Goal: Transaction & Acquisition: Purchase product/service

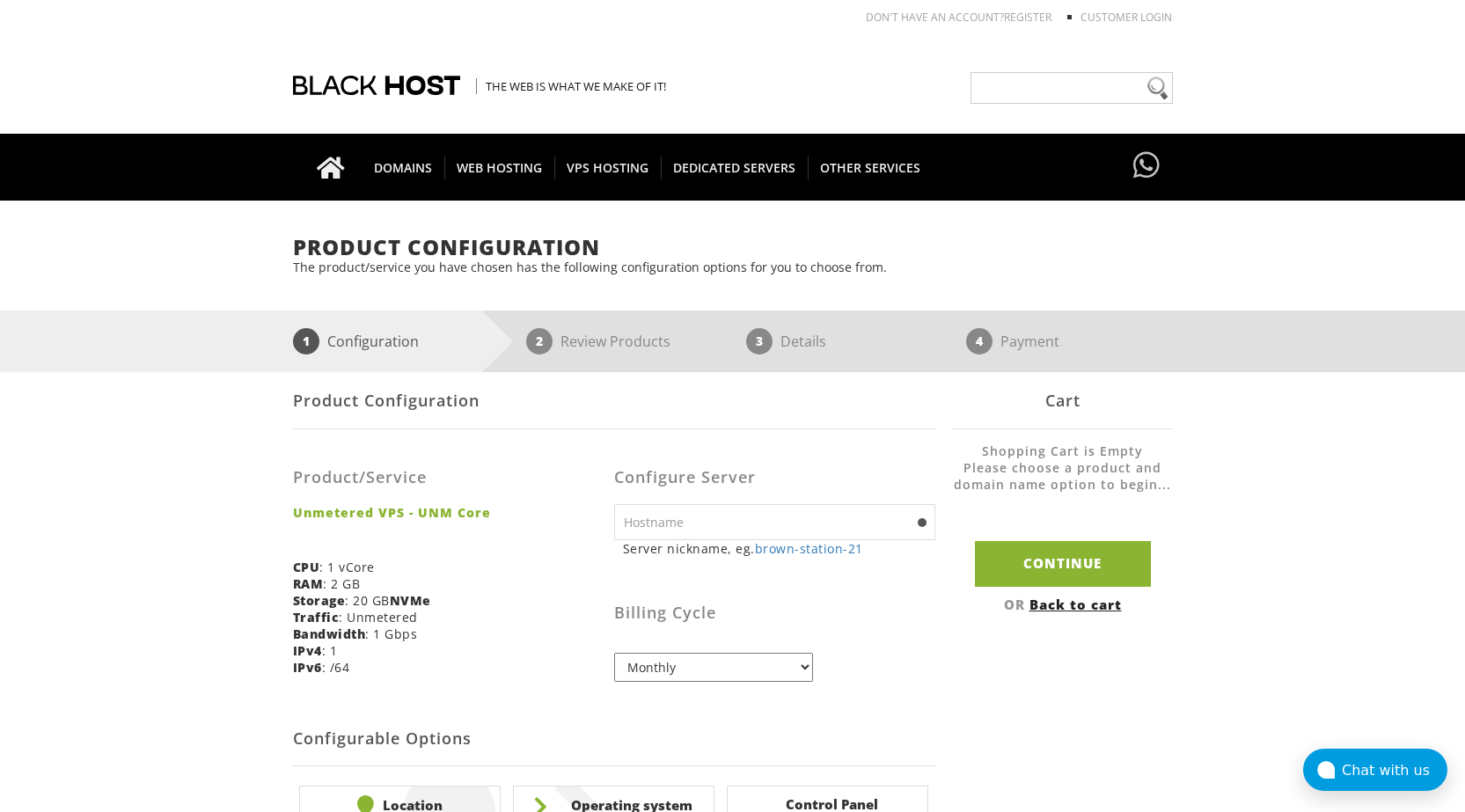
click at [734, 523] on input "text" at bounding box center [775, 521] width 321 height 36
click at [550, 571] on div "Product/Service Unmetered VPS - UNM Core CPU : 1 vCore RAM : 2 GB Storage : 20 …" at bounding box center [453, 565] width 321 height 247
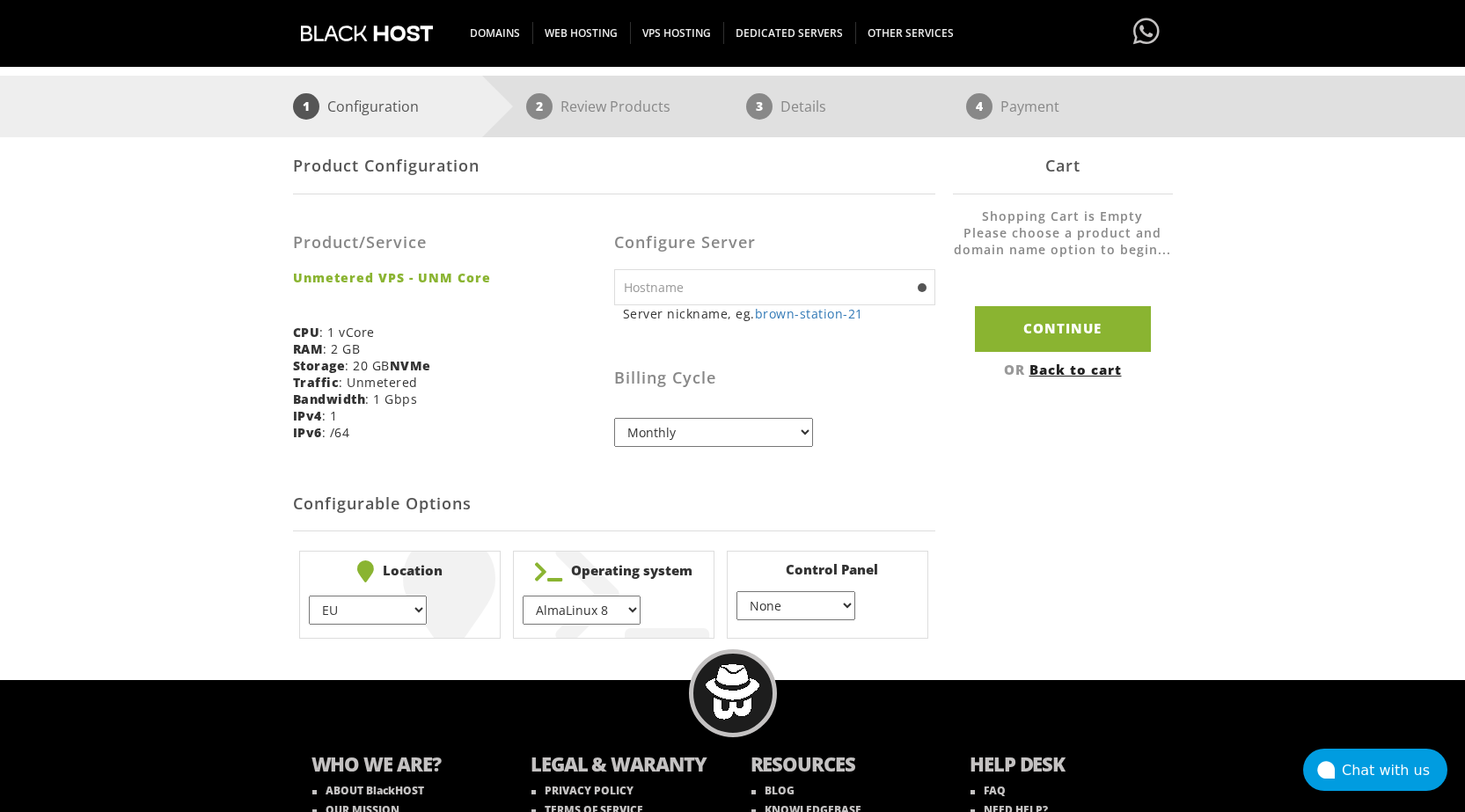
scroll to position [264, 0]
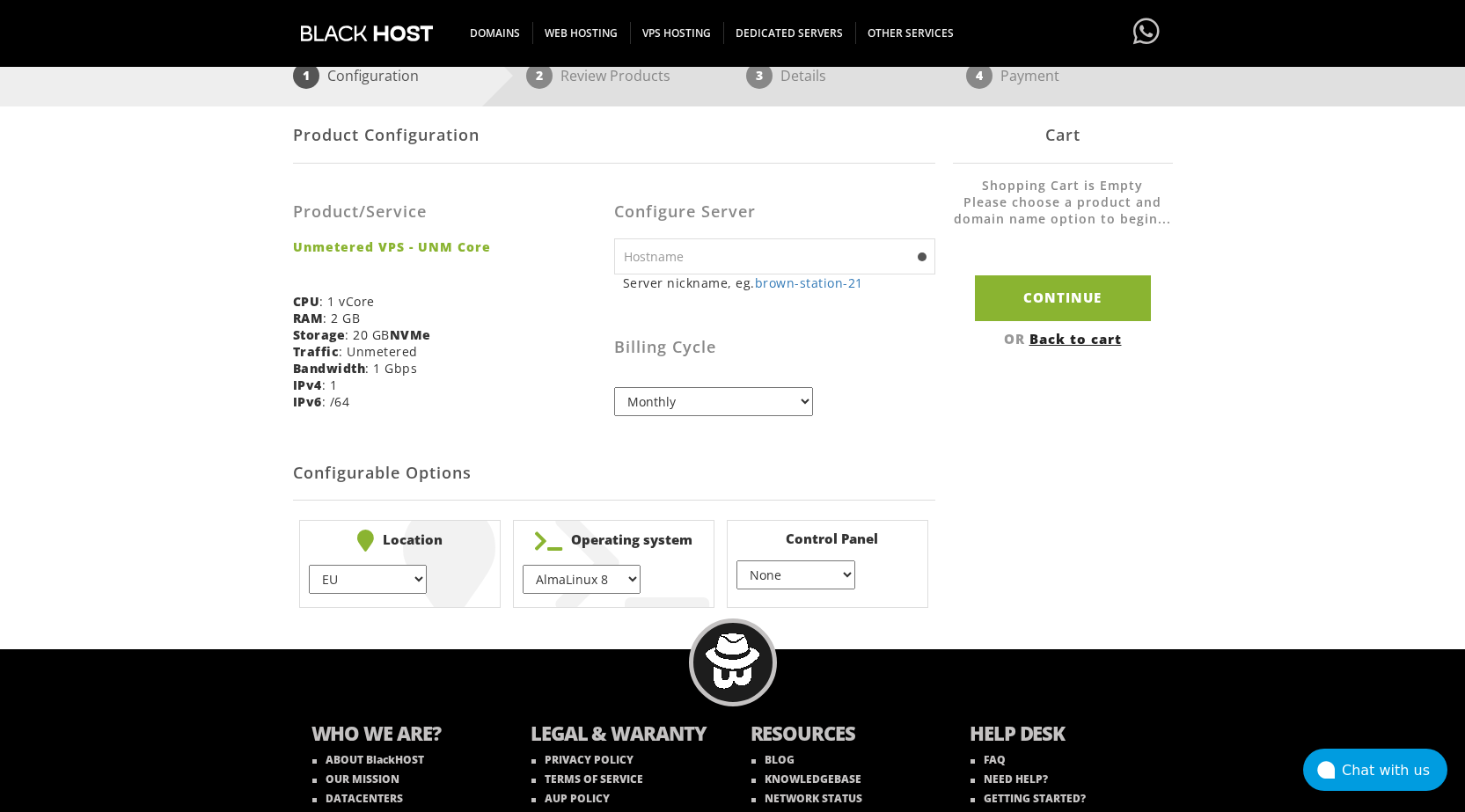
click at [684, 409] on select "Monthly Quarterly (Save: ~5%) Semi-Annually (Save: ~10%) Annually (Save: ~15%) …" at bounding box center [713, 402] width 199 height 29
select select "quarterly"
click at [615, 387] on select "Monthly Quarterly (Save: ~5%) Semi-Annually (Save: ~10%) Annually (Save: ~15%) …" at bounding box center [713, 402] width 199 height 29
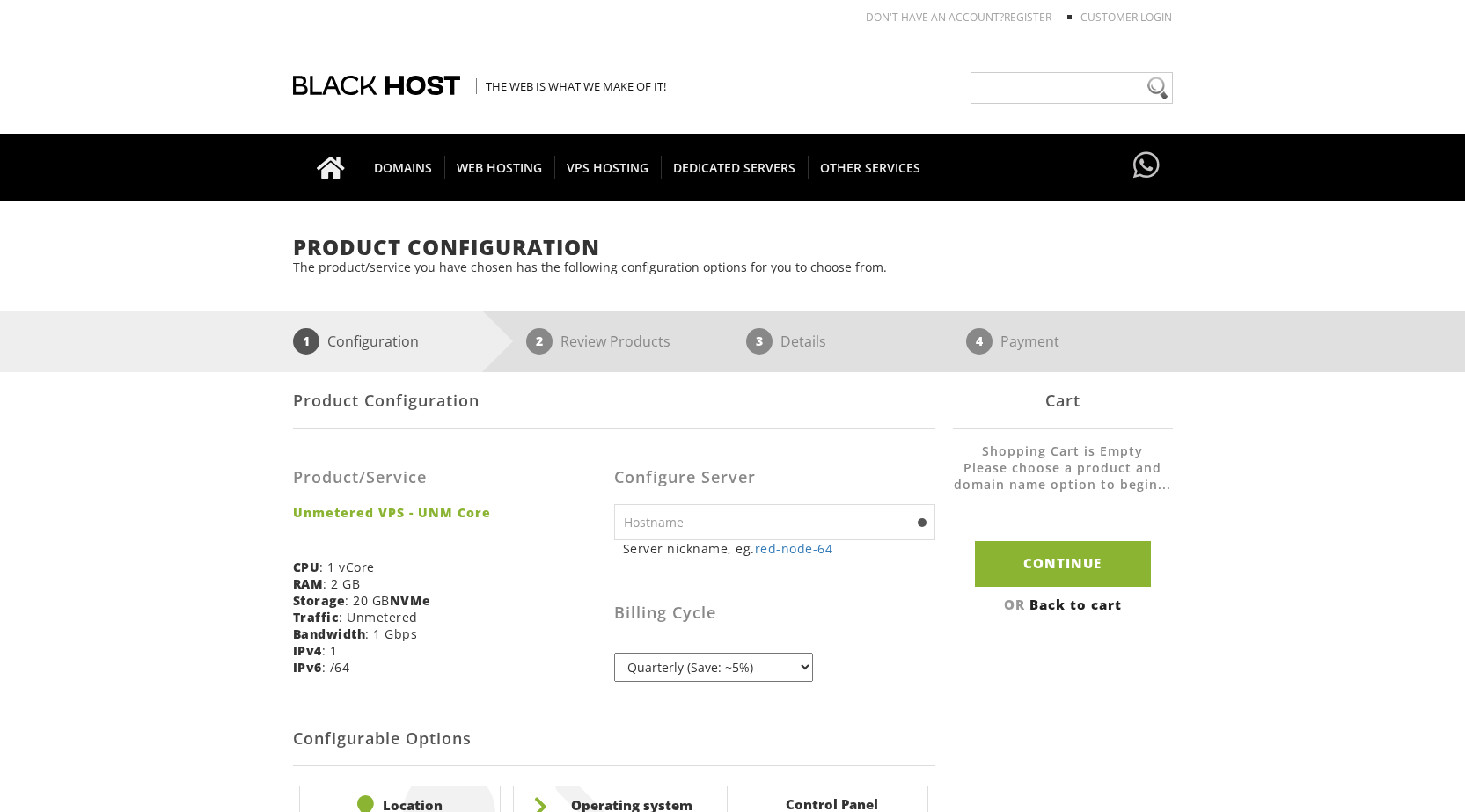
scroll to position [176, 0]
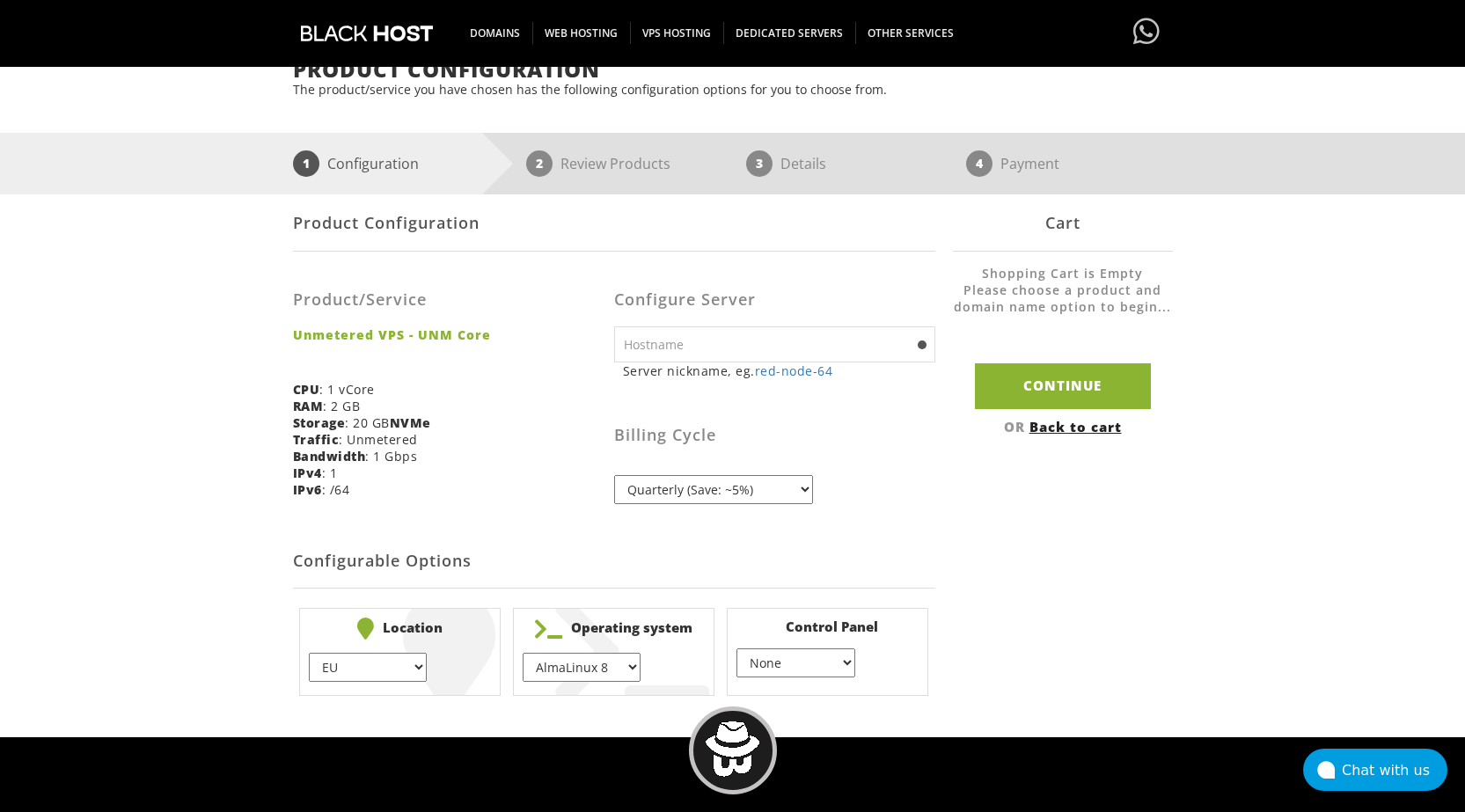
click at [800, 353] on input "text" at bounding box center [775, 344] width 321 height 36
click at [957, 500] on div "Product Configuration Product/Service Unmetered VPS - UNM Core CPU : 1 vCore RA…" at bounding box center [732, 448] width 880 height 508
click at [410, 669] on select "EU } USA } London } Amsterdam } Vienna } Chicago }" at bounding box center [368, 667] width 117 height 29
click at [558, 667] on select "AlmaLinux 8 } AlmaLinux 9 } AlmaLinux 10 } Rocky Linux 8 } Rocky Linux 9 } Cent…" at bounding box center [581, 667] width 117 height 29
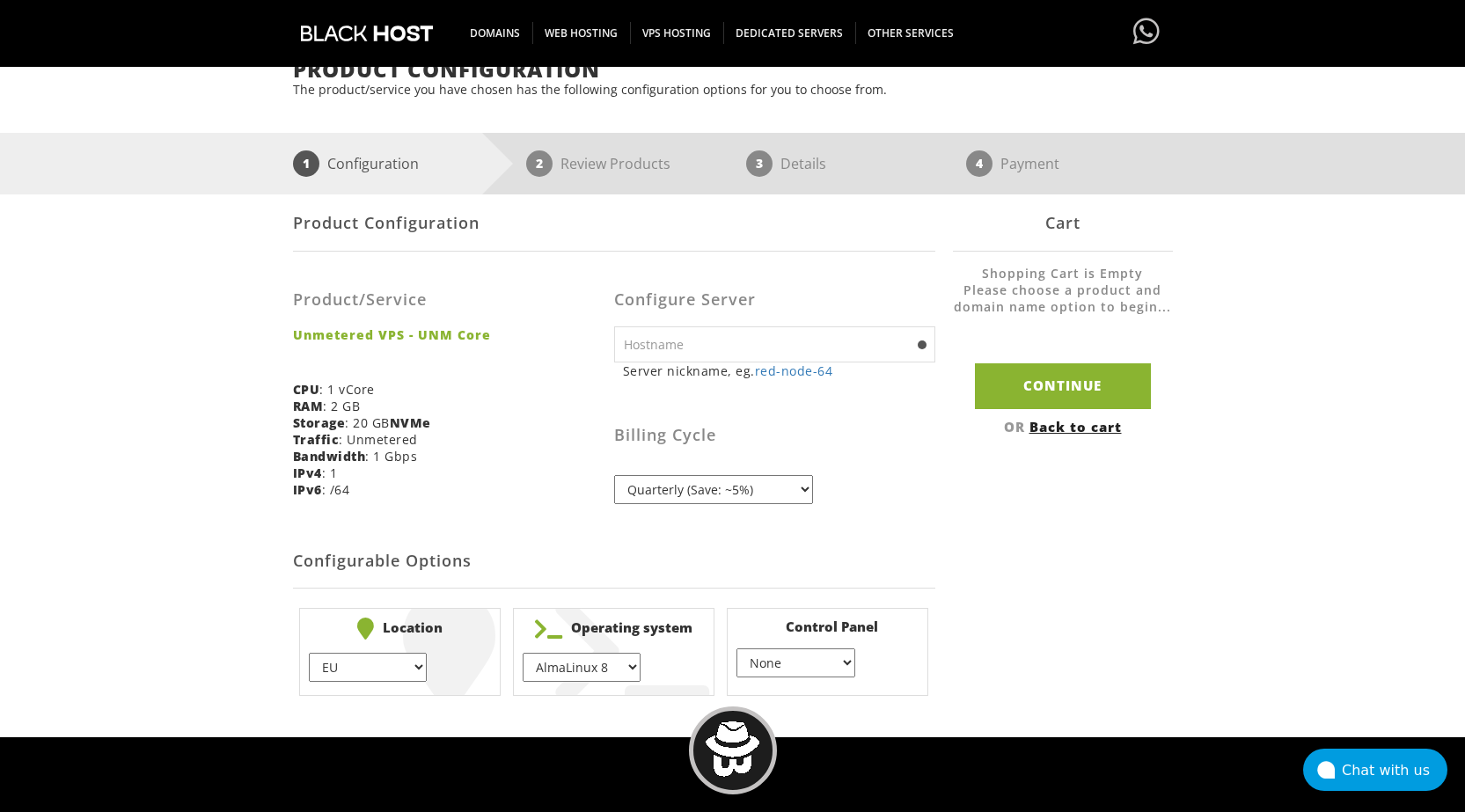
click at [558, 667] on select "AlmaLinux 8 } AlmaLinux 9 } AlmaLinux 10 } Rocky Linux 8 } Rocky Linux 9 } Cent…" at bounding box center [581, 667] width 117 height 29
click at [843, 668] on select "None } Virtualmin } Cpanel } DirectAdmin }" at bounding box center [796, 663] width 117 height 29
select select "256"
click at [737, 649] on select "None } Virtualmin } Cpanel } DirectAdmin }" at bounding box center [796, 663] width 117 height 29
click at [1037, 372] on input "Continue" at bounding box center [1063, 385] width 176 height 45
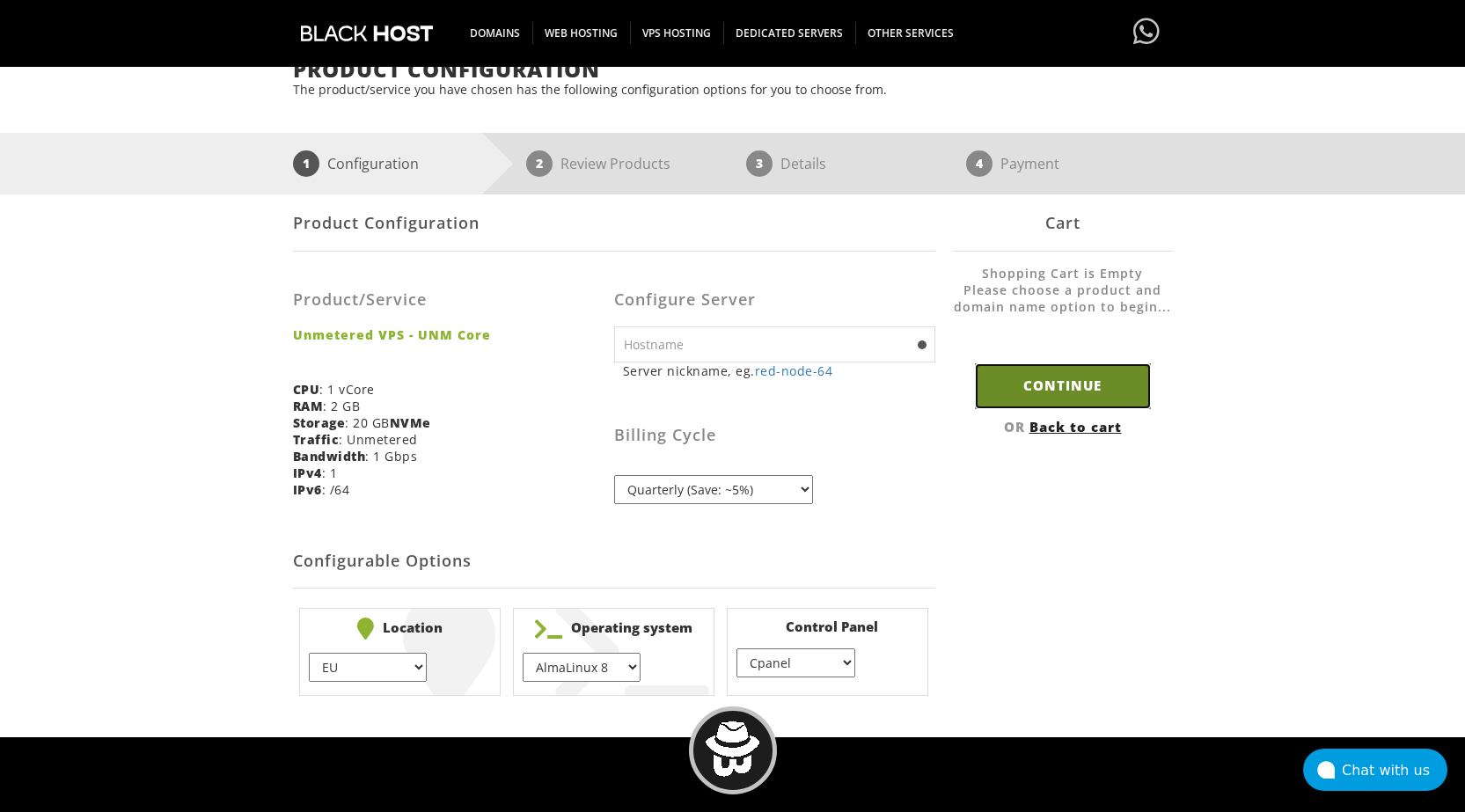
type input "red-node-64"
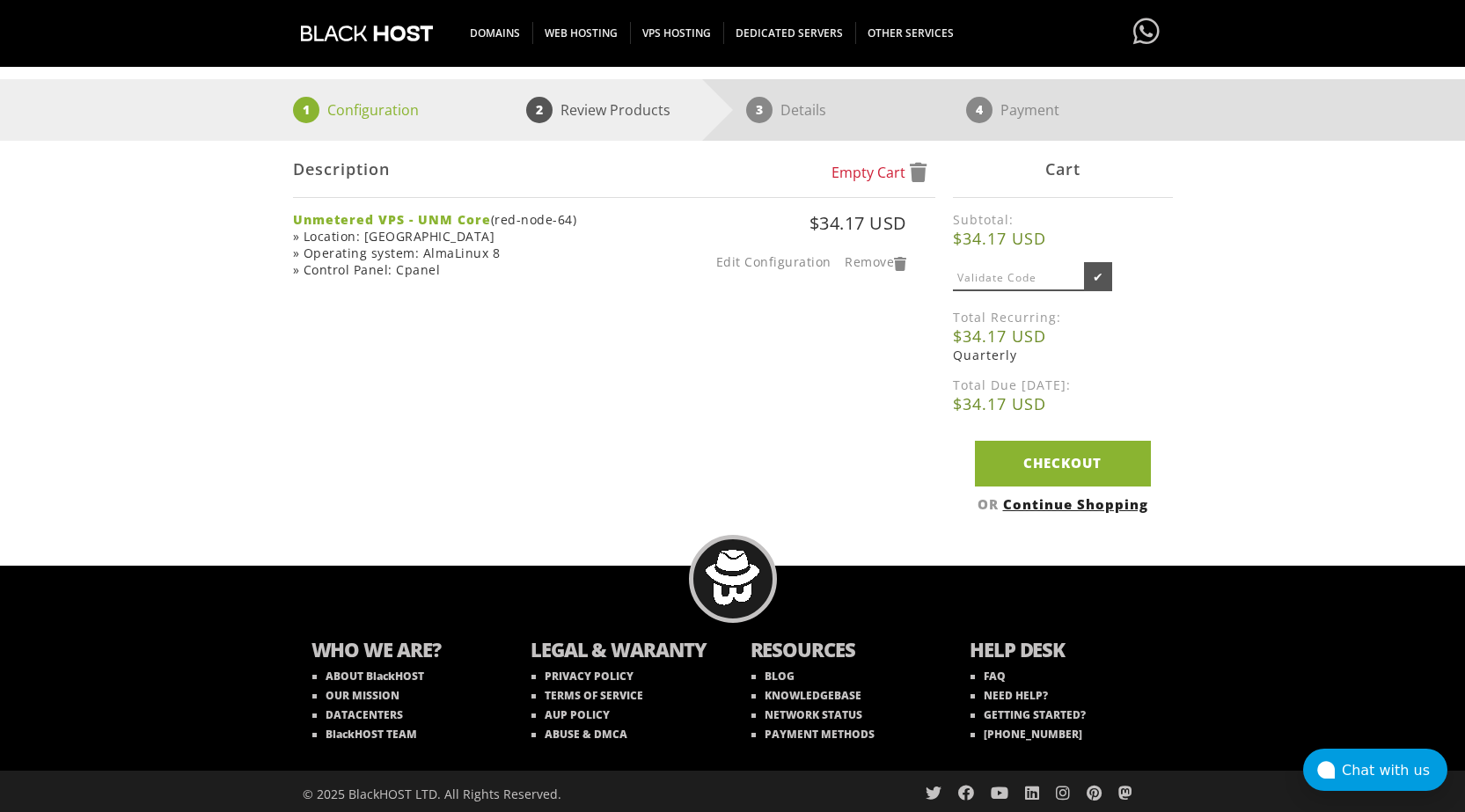
scroll to position [235, 0]
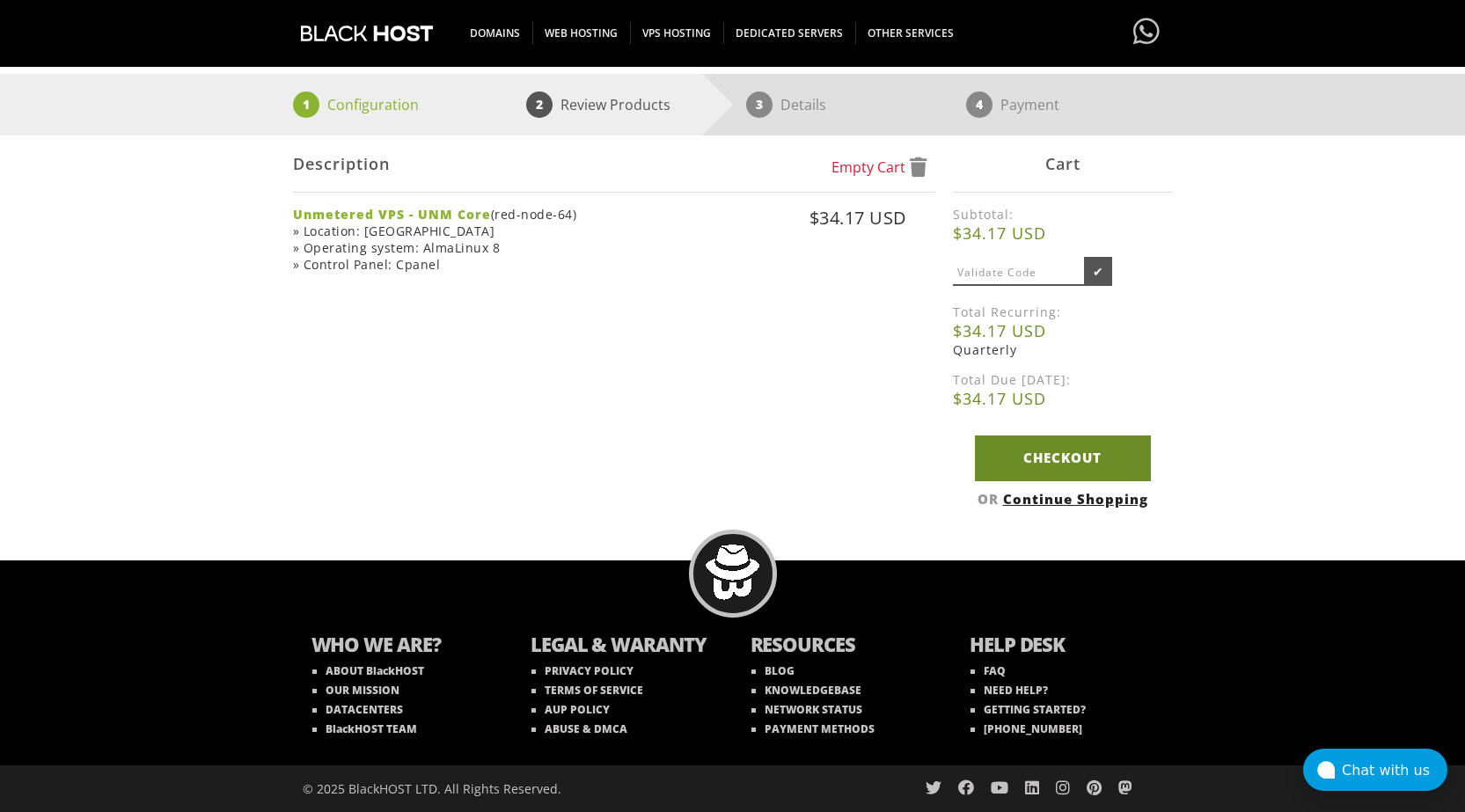
click at [1049, 460] on link "Checkout" at bounding box center [1063, 458] width 176 height 45
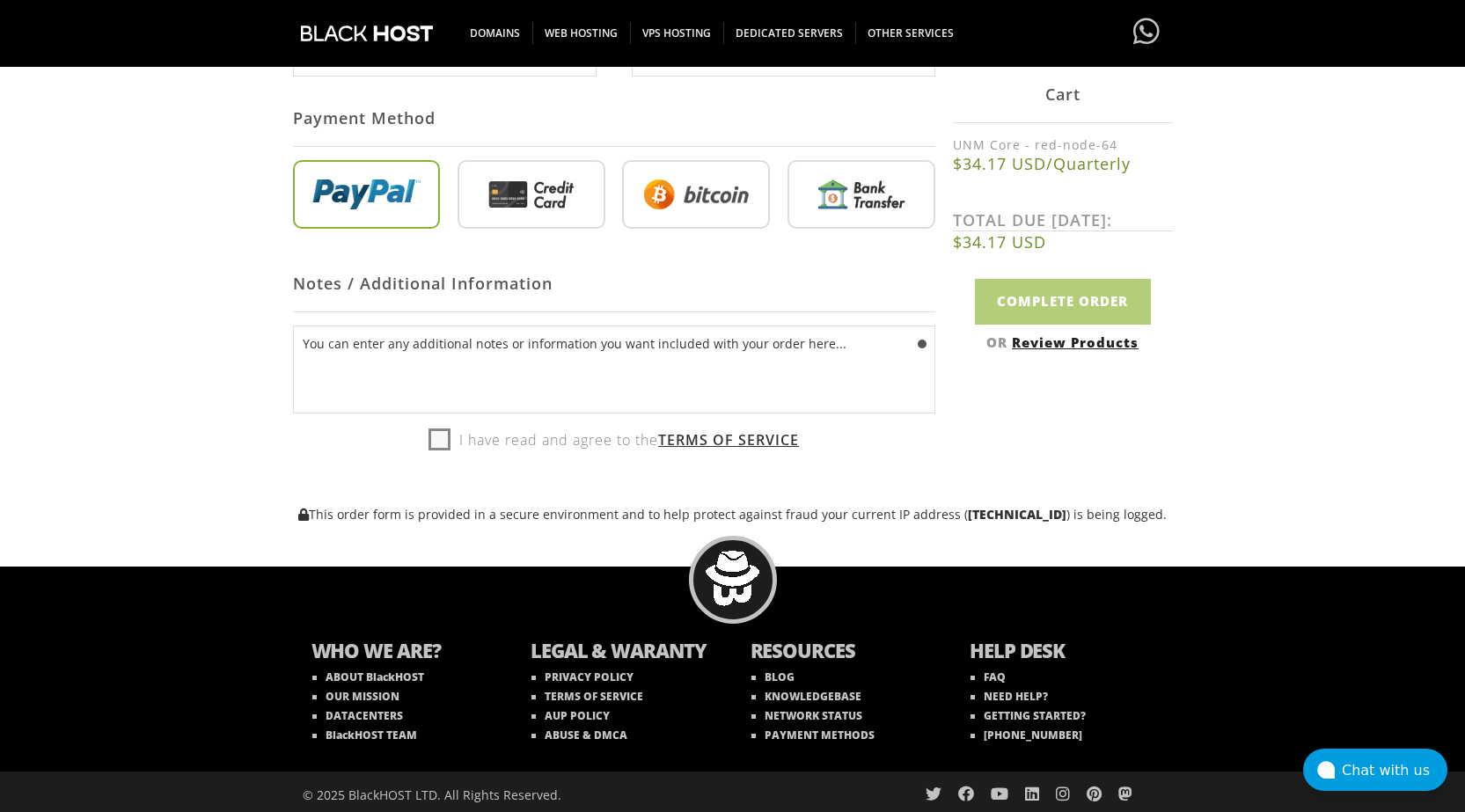
scroll to position [754, 0]
